Goal: Find specific page/section: Find specific page/section

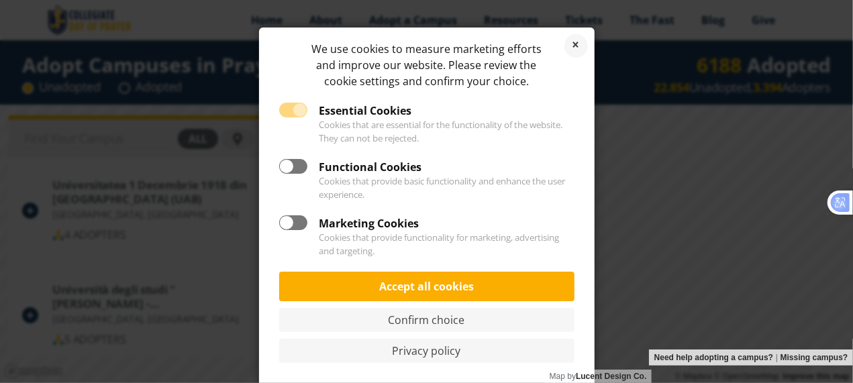
drag, startPoint x: 0, startPoint y: 0, endPoint x: 423, endPoint y: 258, distance: 496.0
click at [423, 258] on div "We use cookies to measure marketing efforts and improve our website. Please rev…" at bounding box center [426, 206] width 335 height 356
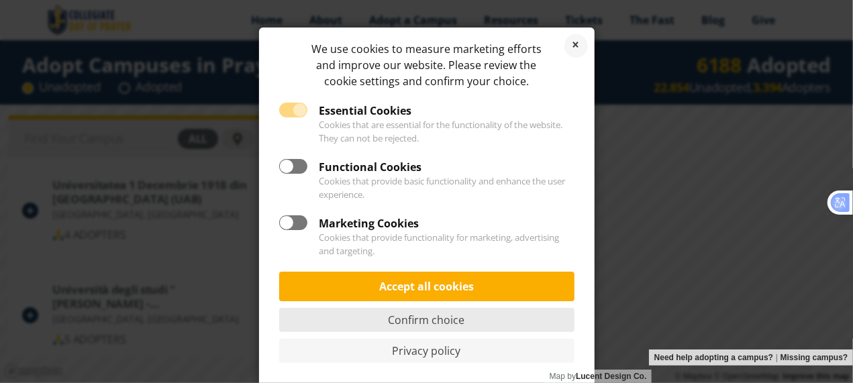
click at [463, 321] on link "Confirm choice" at bounding box center [426, 320] width 295 height 24
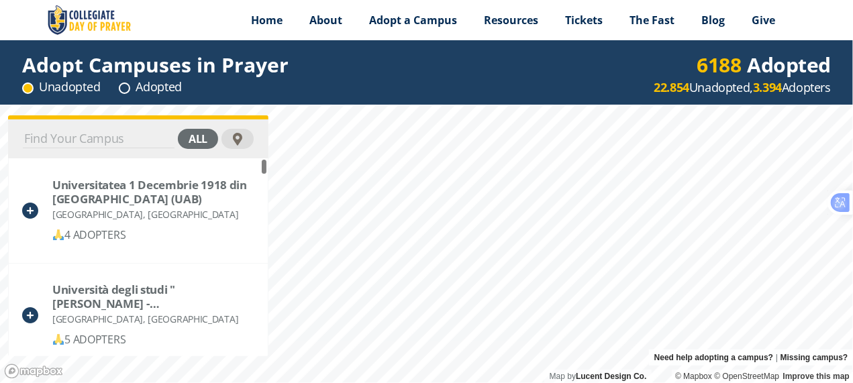
click at [127, 89] on circle at bounding box center [124, 88] width 10 height 10
click at [123, 88] on circle at bounding box center [124, 88] width 10 height 10
click at [107, 147] on input at bounding box center [99, 138] width 152 height 19
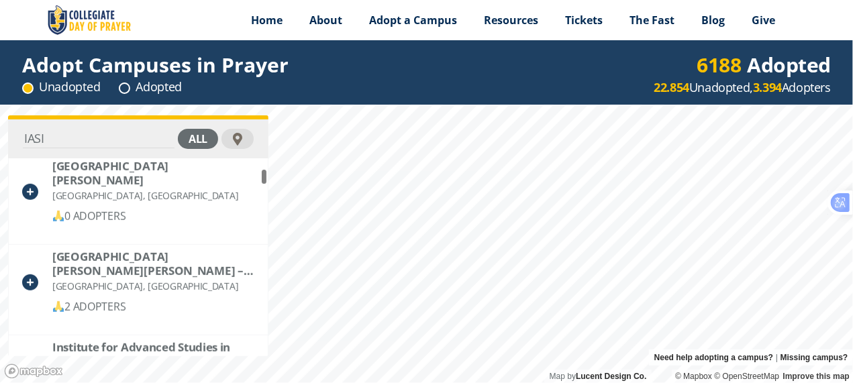
scroll to position [471, 0]
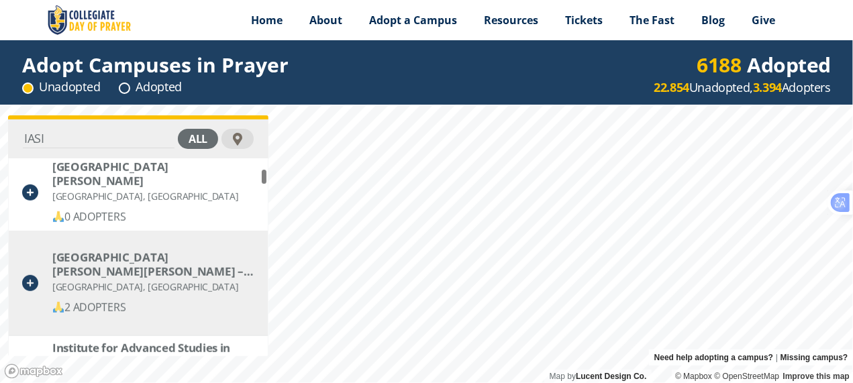
type input "IASI"
click at [28, 281] on icon at bounding box center [30, 283] width 16 height 16
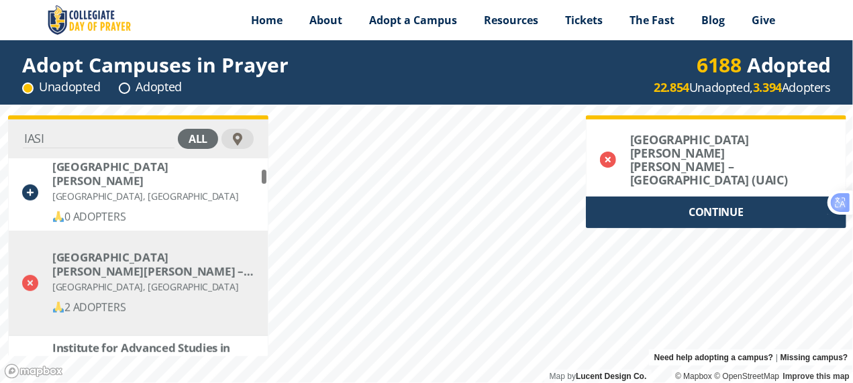
click at [696, 197] on div "CONTINUE" at bounding box center [716, 213] width 260 height 32
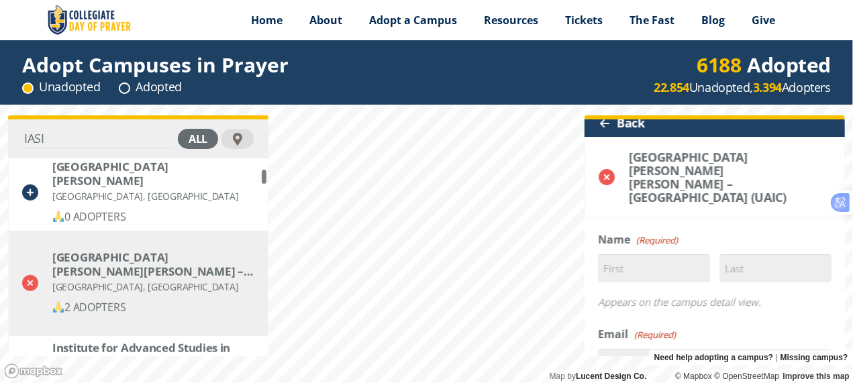
scroll to position [0, 0]
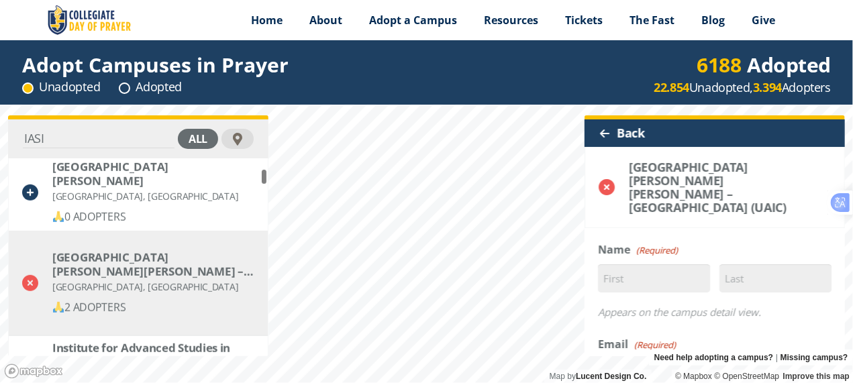
click at [607, 132] on div at bounding box center [604, 133] width 11 height 11
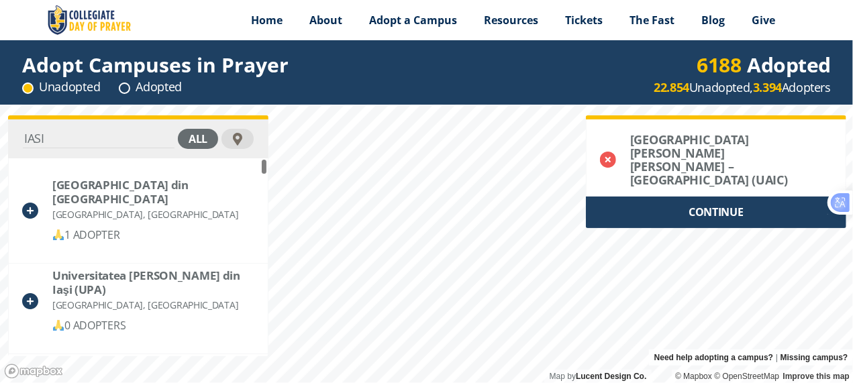
click at [145, 134] on input "IASI" at bounding box center [99, 138] width 152 height 19
click at [133, 139] on input "IASI" at bounding box center [99, 138] width 152 height 19
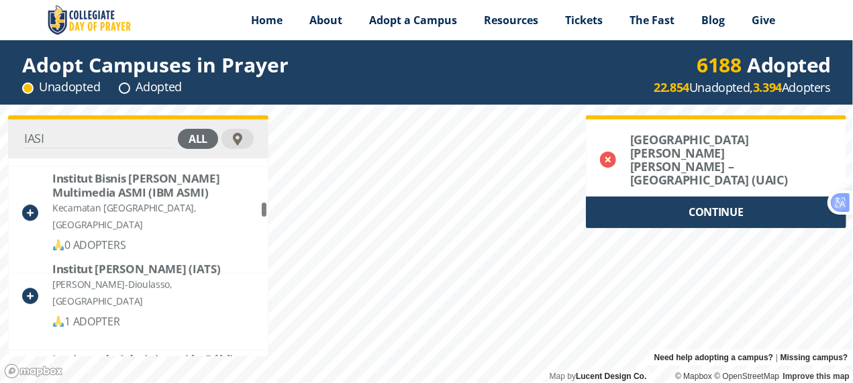
scroll to position [2000, 0]
